Goal: Task Accomplishment & Management: Use online tool/utility

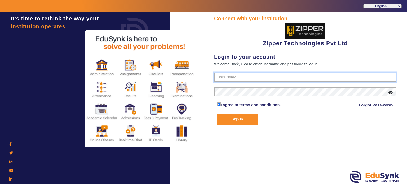
click at [256, 78] on input "text" at bounding box center [305, 78] width 182 height 10
type input "d"
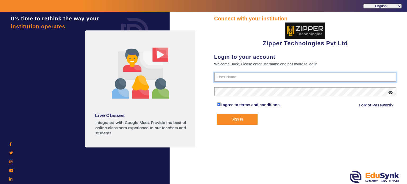
click at [256, 78] on input "text" at bounding box center [305, 78] width 182 height 10
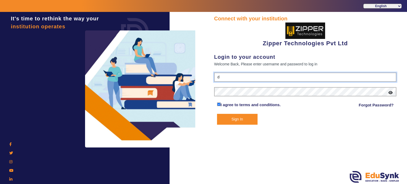
type input "dd"
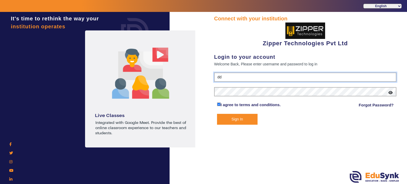
click at [225, 78] on input "dd" at bounding box center [305, 78] width 182 height 10
type input "1008790000"
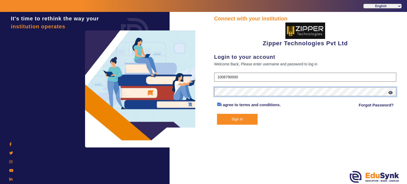
click at [217, 114] on button "Sign In" at bounding box center [237, 119] width 41 height 11
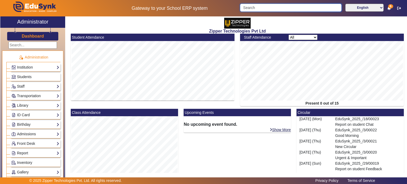
click at [270, 7] on input "Search" at bounding box center [290, 8] width 101 height 8
type input "d"
click at [332, 7] on input "d" at bounding box center [290, 8] width 101 height 8
type input "dd"
click at [332, 7] on input "dd" at bounding box center [290, 8] width 101 height 8
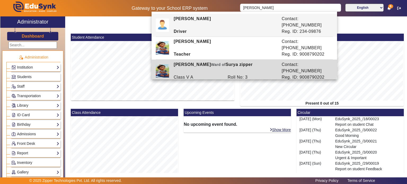
click at [212, 62] on div "[PERSON_NAME] [PERSON_NAME] of [PERSON_NAME] zipper" at bounding box center [225, 67] width 108 height 13
type input "[PERSON_NAME]"
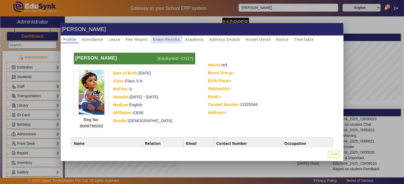
click at [163, 38] on span "Exam Results" at bounding box center [166, 40] width 27 height 4
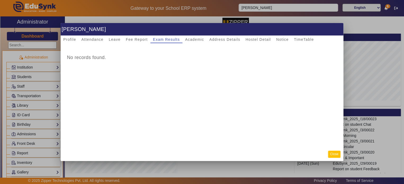
click at [336, 153] on button "Close" at bounding box center [334, 154] width 12 height 7
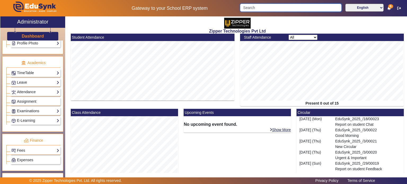
scroll to position [186, 0]
click at [28, 109] on link "Examinations" at bounding box center [35, 111] width 48 height 6
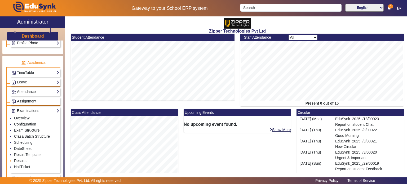
click at [22, 159] on link "Results" at bounding box center [20, 161] width 12 height 4
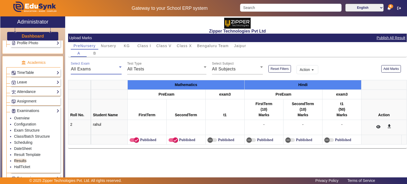
click at [105, 67] on div "All Exams" at bounding box center [95, 69] width 48 height 6
click at [94, 96] on mat-option "PreExam" at bounding box center [96, 95] width 51 height 13
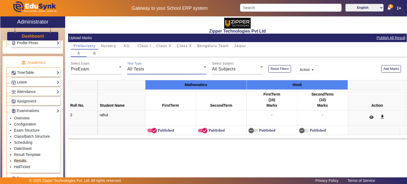
click at [160, 69] on div "All Tests" at bounding box center [165, 69] width 77 height 6
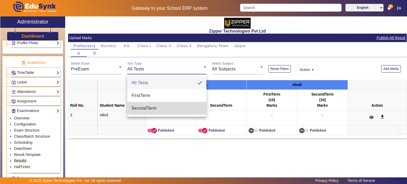
click at [153, 105] on span "SecondTerm" at bounding box center [143, 108] width 25 height 6
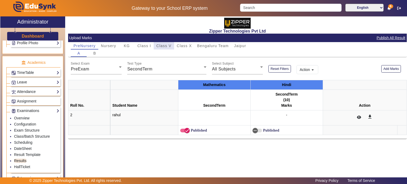
click at [160, 44] on span "Class V" at bounding box center [163, 46] width 15 height 4
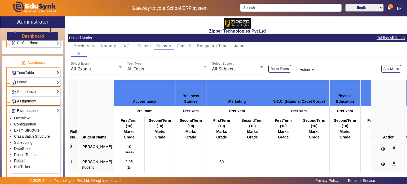
scroll to position [33, 0]
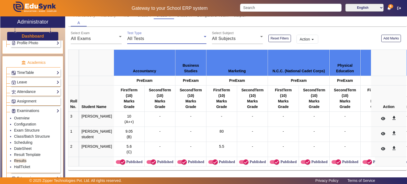
click at [147, 38] on div "All Tests" at bounding box center [165, 38] width 77 height 6
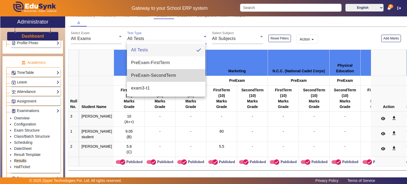
click at [150, 71] on mat-option "PreExam - SecondTerm" at bounding box center [166, 75] width 78 height 13
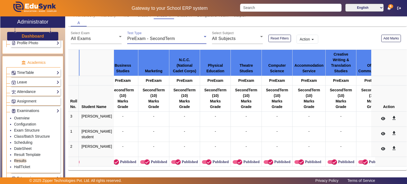
scroll to position [0, 0]
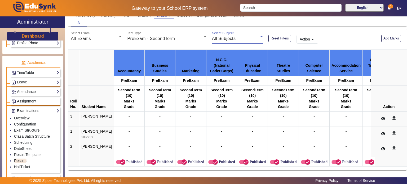
click at [232, 38] on span "All Subjects" at bounding box center [224, 38] width 24 height 5
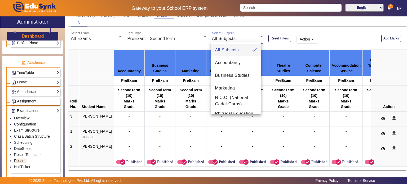
click at [219, 32] on div at bounding box center [203, 92] width 407 height 184
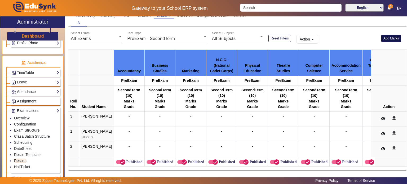
click at [388, 39] on button "Add Marks" at bounding box center [391, 38] width 20 height 7
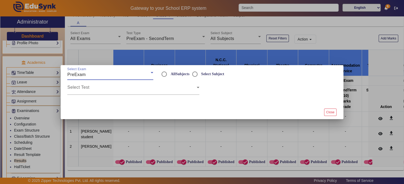
click at [117, 76] on div "PreExam" at bounding box center [108, 74] width 83 height 6
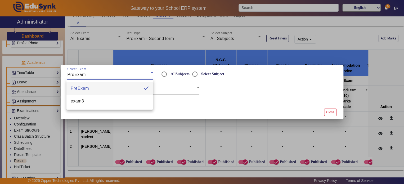
click at [117, 76] on div at bounding box center [202, 92] width 404 height 184
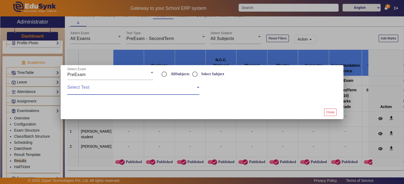
click at [152, 92] on span at bounding box center [131, 89] width 129 height 6
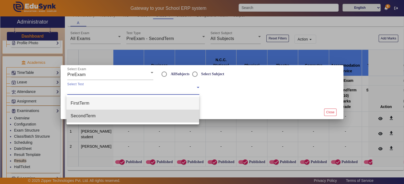
click at [140, 115] on mat-option "SecondTerm" at bounding box center [132, 116] width 133 height 13
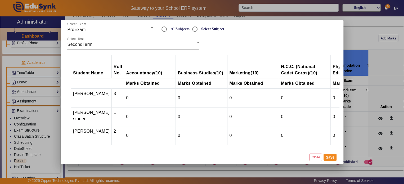
click at [128, 95] on input "0" at bounding box center [150, 98] width 48 height 6
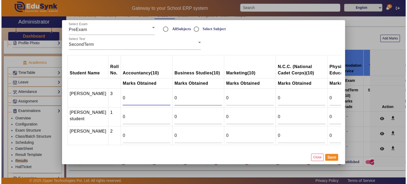
scroll to position [0, 4]
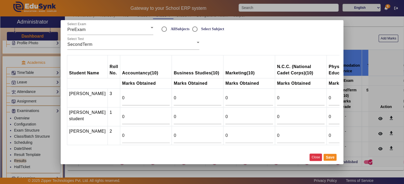
click at [319, 159] on button "Close" at bounding box center [316, 157] width 12 height 7
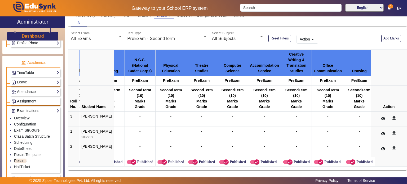
scroll to position [0, 0]
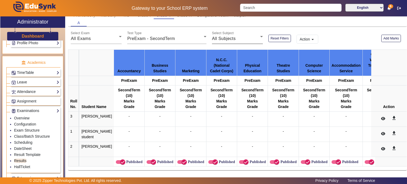
click at [222, 32] on mat-label "Select Subject" at bounding box center [223, 33] width 22 height 3
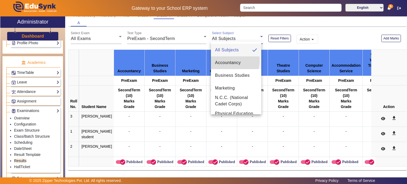
click at [223, 60] on span "Accountancy" at bounding box center [228, 63] width 26 height 6
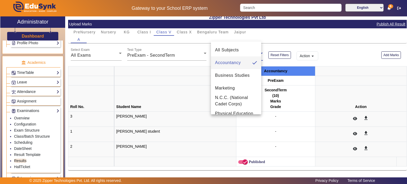
scroll to position [13, 0]
